Goal: Task Accomplishment & Management: Complete application form

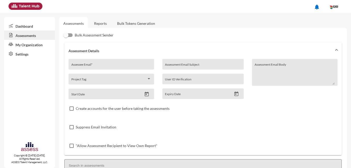
click at [106, 22] on link "Reports" at bounding box center [100, 23] width 21 height 13
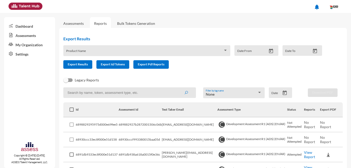
click at [75, 24] on link "Assessments" at bounding box center [73, 23] width 20 height 4
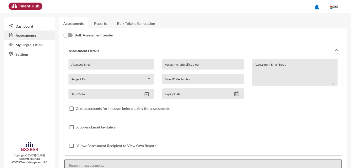
click at [115, 64] on input "Assessee Email *" at bounding box center [111, 66] width 80 height 4
type input "Nivertrihan@gmail.com"
type input "ASSESS TEST: CID Consulting"
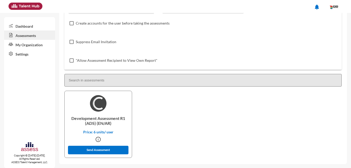
scroll to position [86, 0]
click at [100, 152] on button "Send Assessment" at bounding box center [98, 150] width 61 height 9
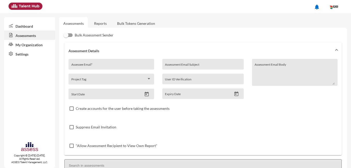
click at [102, 20] on link "Reports" at bounding box center [100, 23] width 21 height 13
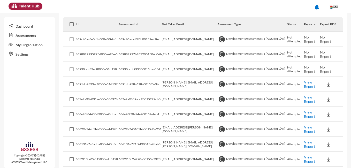
scroll to position [86, 0]
